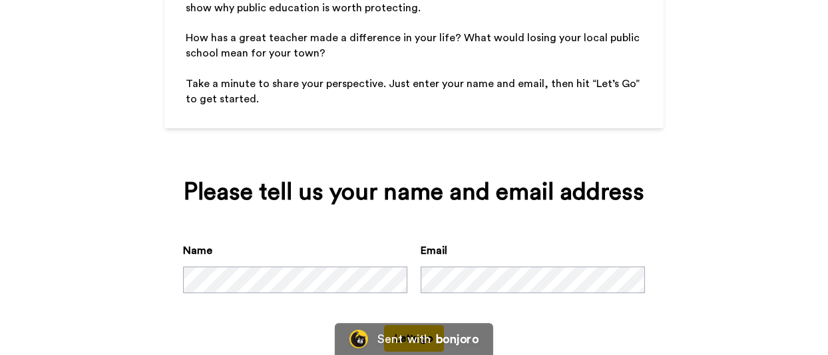
scroll to position [315, 0]
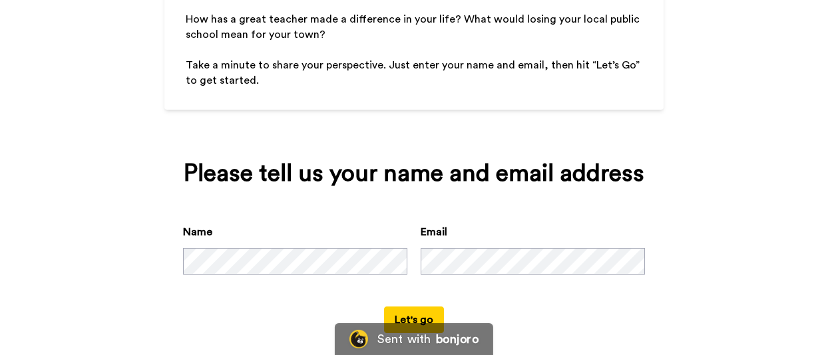
click at [397, 307] on button "Let's go" at bounding box center [414, 320] width 60 height 27
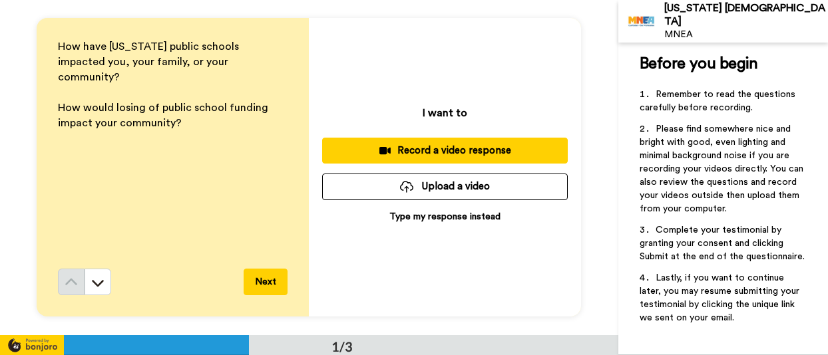
click at [443, 212] on p "Type my response instead" at bounding box center [444, 216] width 111 height 13
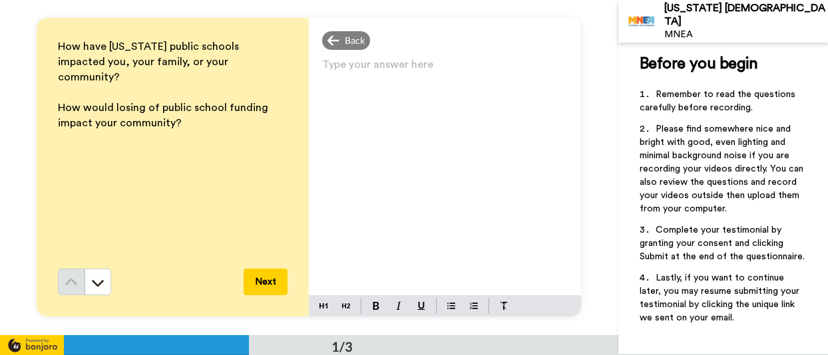
click at [334, 74] on p "Type your answer here ﻿" at bounding box center [445, 70] width 246 height 19
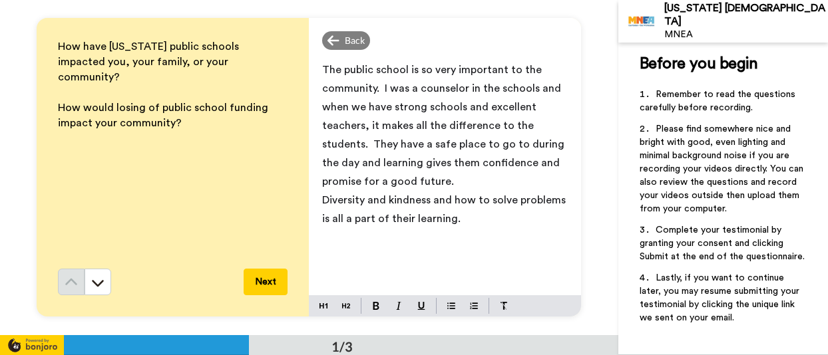
click at [328, 220] on span "Diversity and kindness and how to solve problems is all a part of their learnin…" at bounding box center [445, 209] width 246 height 29
click at [465, 216] on p "Diversity and kindness and how to solve problems are all a part of their learni…" at bounding box center [445, 209] width 246 height 37
click at [322, 105] on div "The public school is so very important to the community. I was a counselor in t…" at bounding box center [445, 175] width 272 height 240
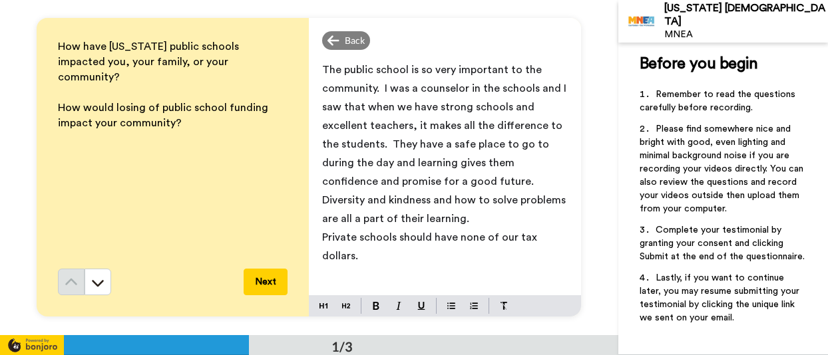
click at [269, 276] on button "Next" at bounding box center [266, 282] width 44 height 27
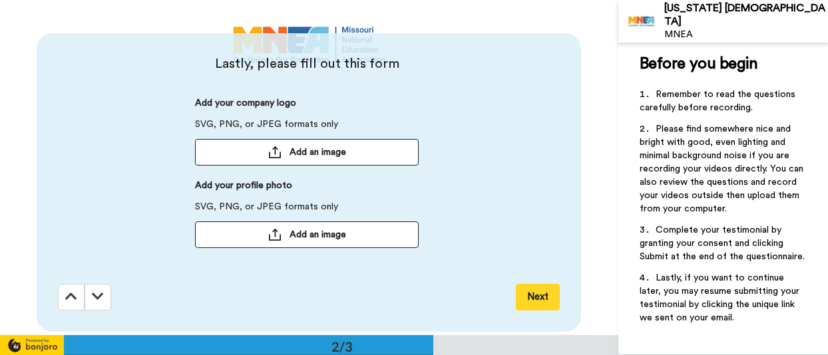
scroll to position [335, 0]
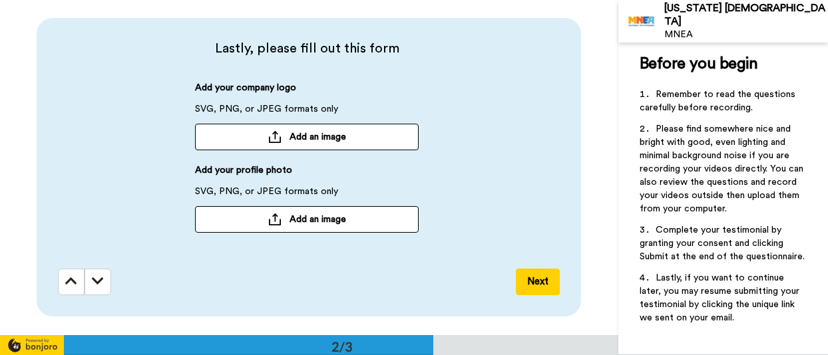
click at [534, 276] on button "Next" at bounding box center [538, 282] width 44 height 27
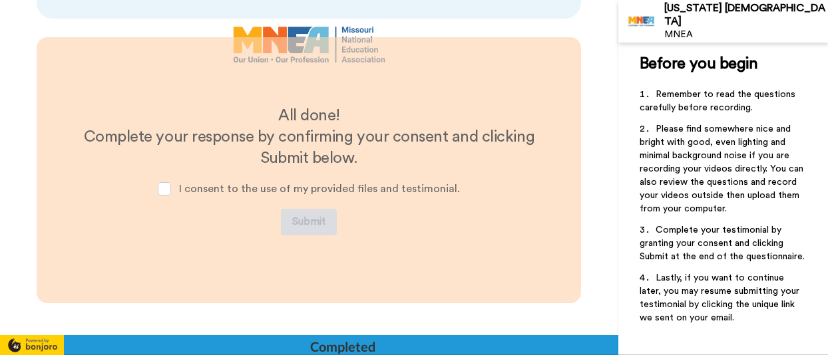
scroll to position [636, 0]
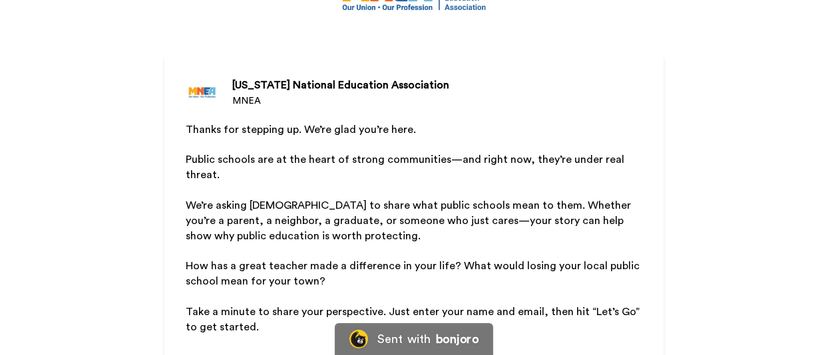
scroll to position [56, 0]
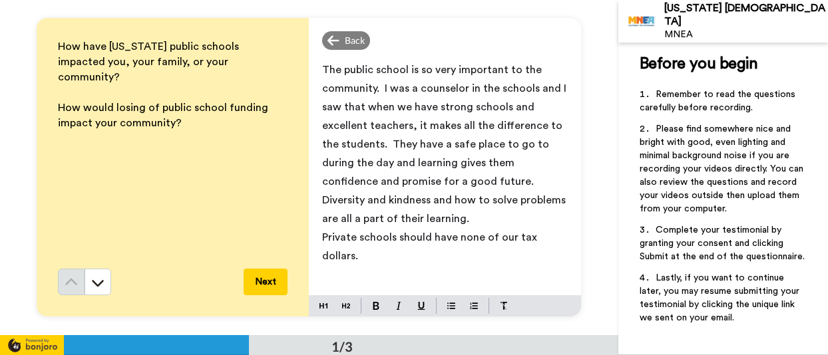
click at [262, 275] on button "Next" at bounding box center [266, 282] width 44 height 27
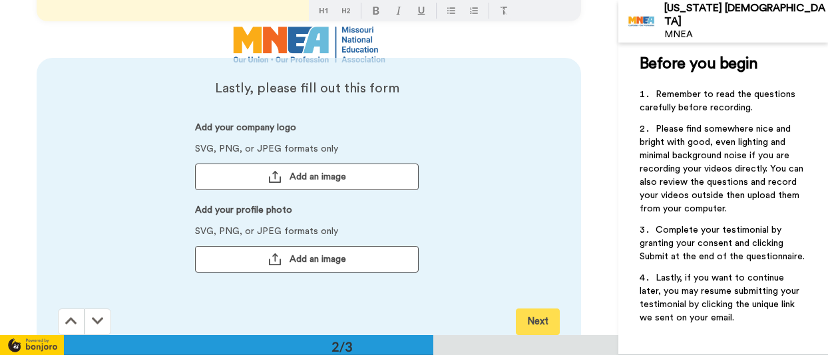
scroll to position [335, 0]
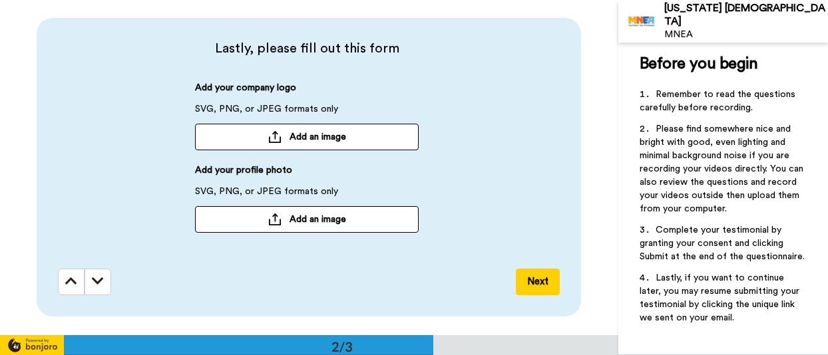
click at [536, 276] on button "Next" at bounding box center [538, 282] width 44 height 27
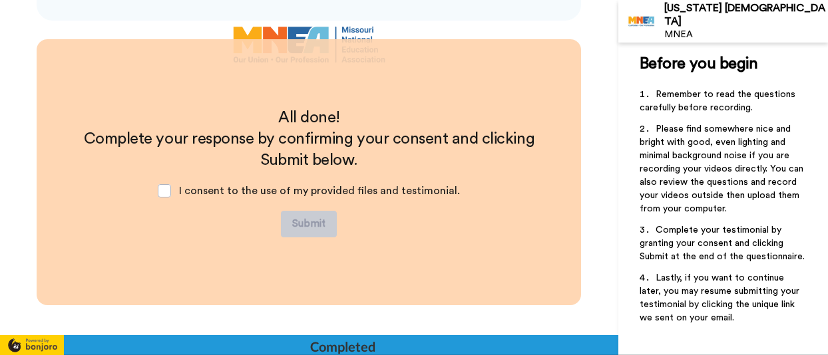
scroll to position [636, 0]
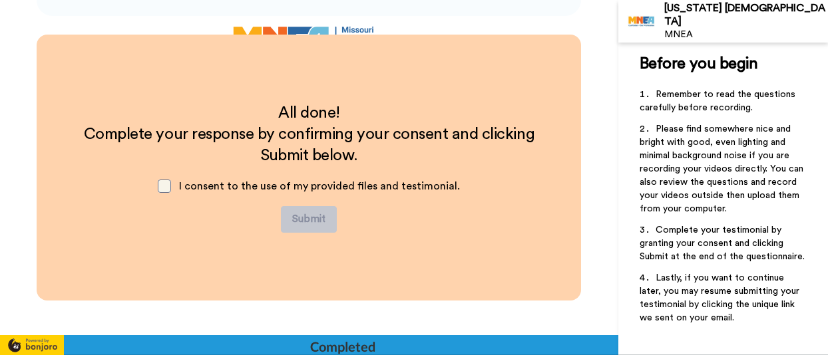
click at [168, 185] on span at bounding box center [164, 186] width 13 height 13
click at [309, 214] on button "Submit" at bounding box center [309, 219] width 56 height 27
